Goal: Task Accomplishment & Management: Manage account settings

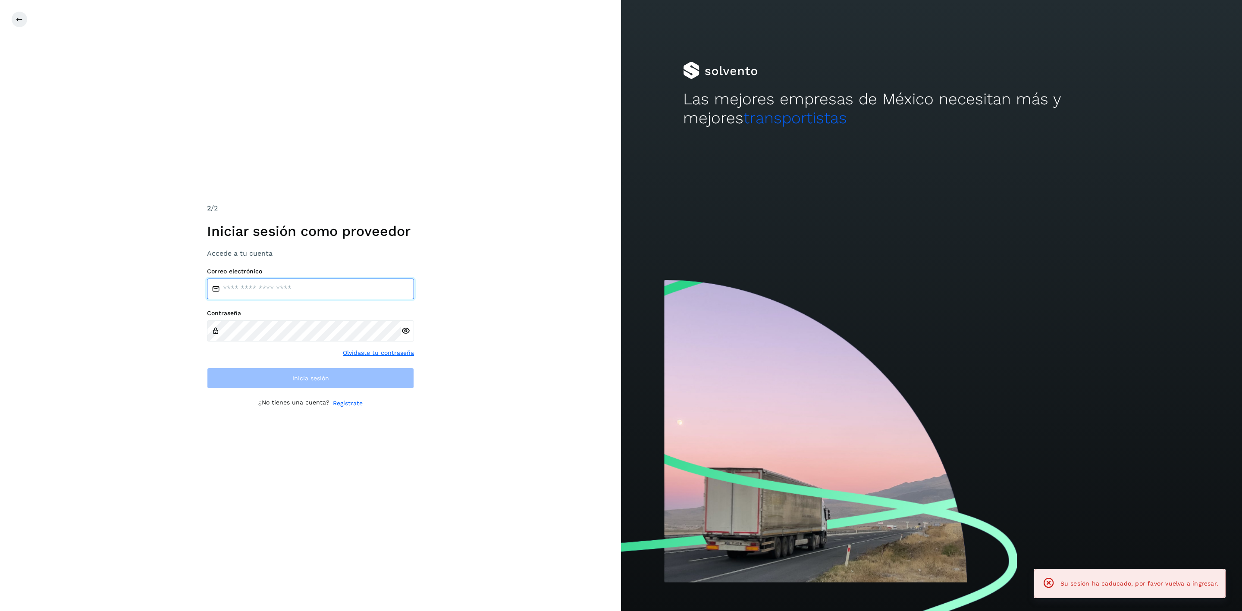
type input "**********"
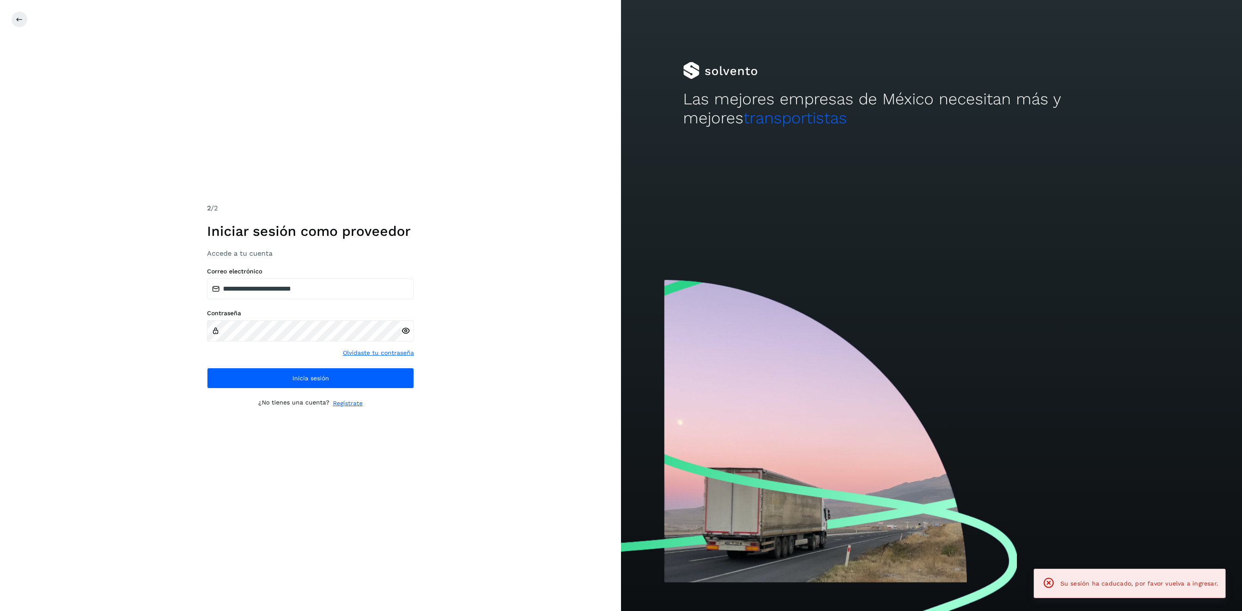
click at [491, 498] on div "**********" at bounding box center [310, 305] width 621 height 611
click at [407, 376] on button "Inicia sesión" at bounding box center [310, 378] width 207 height 21
